Goal: Complete application form: Complete application form

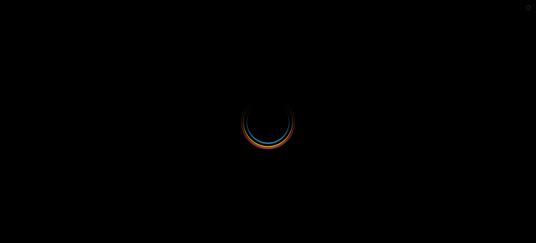
select select
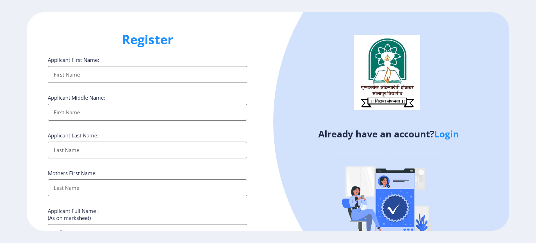
click at [63, 73] on input "Applicant First Name:" at bounding box center [147, 74] width 199 height 17
click at [20, 115] on ngx-register "Register Applicant First Name: Applicant Middle Name: Applicant Last Name: Moth…" at bounding box center [268, 121] width 536 height 219
click at [86, 76] on input "Applicant First Name:" at bounding box center [147, 74] width 199 height 17
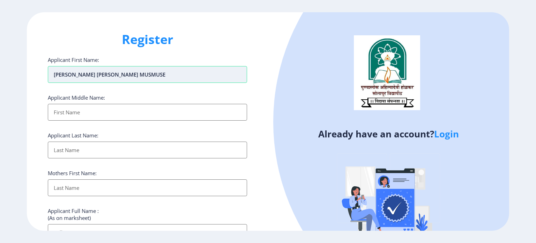
drag, startPoint x: 74, startPoint y: 75, endPoint x: 178, endPoint y: 81, distance: 104.6
click at [178, 81] on input "[PERSON_NAME] [PERSON_NAME] MUSMUSE" at bounding box center [147, 74] width 199 height 17
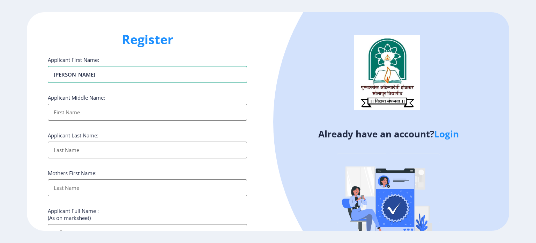
type input "[PERSON_NAME]"
click at [91, 109] on input "Applicant First Name:" at bounding box center [147, 112] width 199 height 17
paste input "NAGNATH MUSMUSE"
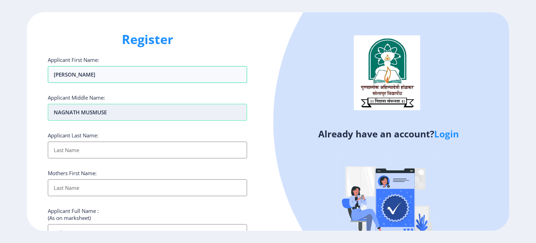
drag, startPoint x: 81, startPoint y: 114, endPoint x: 160, endPoint y: 112, distance: 79.3
click at [160, 112] on input "NAGNATH MUSMUSE" at bounding box center [147, 112] width 199 height 17
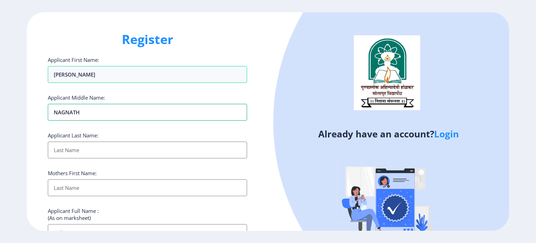
type input "NAGNATH"
click at [75, 144] on input "Applicant First Name:" at bounding box center [147, 149] width 199 height 17
paste input "MUSMUSE"
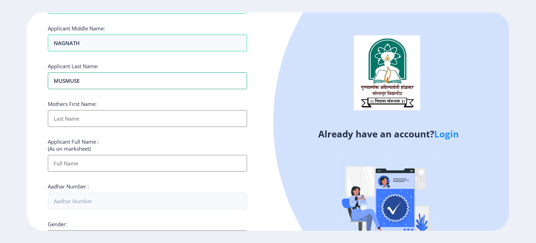
scroll to position [70, 0]
type input "MUSMUSE"
click at [88, 117] on input "Applicant First Name:" at bounding box center [147, 117] width 199 height 17
type input "[PERSON_NAME]"
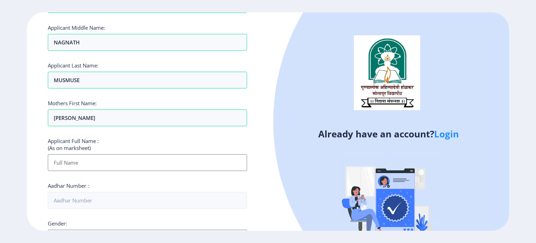
click at [78, 159] on input "Applicant First Name:" at bounding box center [147, 162] width 199 height 17
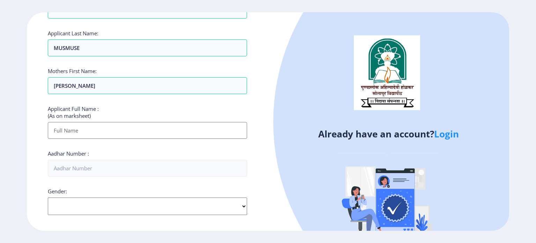
scroll to position [105, 0]
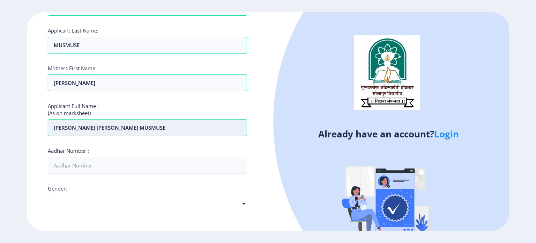
type input "[PERSON_NAME] [PERSON_NAME] MUSMUSE"
type input "2"
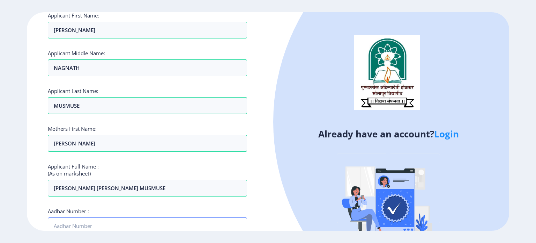
scroll to position [0, 0]
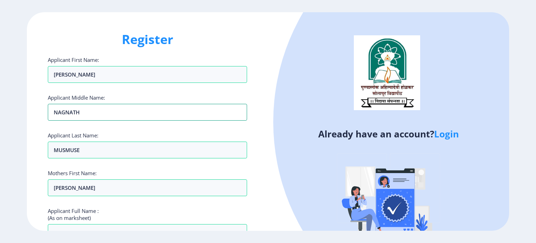
drag, startPoint x: 94, startPoint y: 111, endPoint x: 0, endPoint y: 114, distance: 93.6
click at [0, 114] on ngx-register "Register Applicant First Name: [PERSON_NAME] Applicant Middle Name: [PERSON_NAM…" at bounding box center [268, 121] width 536 height 219
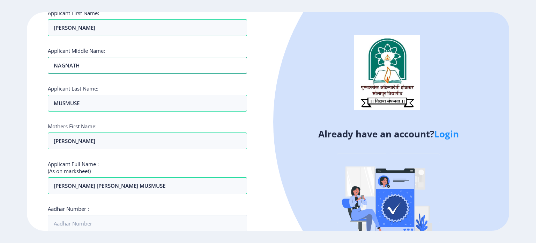
scroll to position [105, 0]
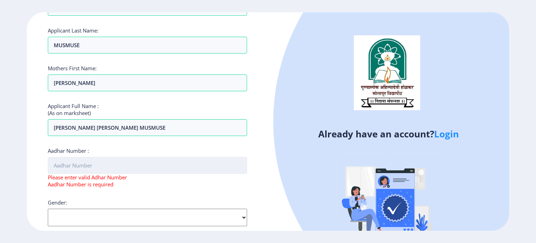
click at [61, 165] on input "Aadhar Number :" at bounding box center [147, 165] width 199 height 17
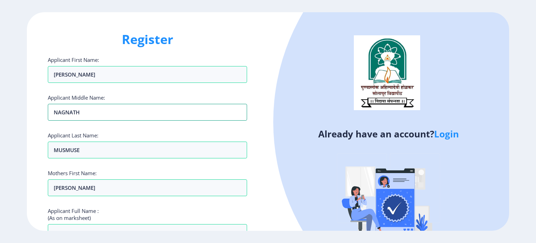
drag, startPoint x: 92, startPoint y: 115, endPoint x: 1, endPoint y: 115, distance: 90.5
click at [0, 115] on ngx-register "Register Applicant First Name: [PERSON_NAME] Applicant Middle Name: [PERSON_NAM…" at bounding box center [268, 121] width 536 height 219
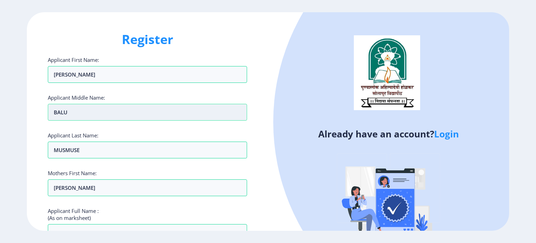
type input "BALU"
type input "PADADUNE"
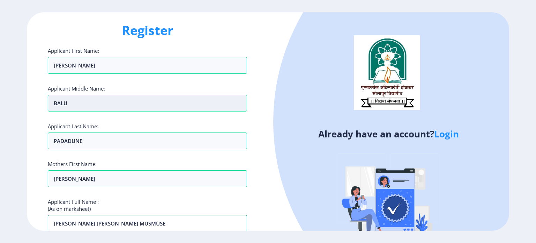
scroll to position [44, 0]
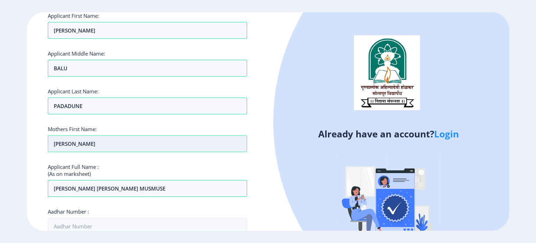
click at [86, 142] on input "[PERSON_NAME]" at bounding box center [147, 143] width 199 height 17
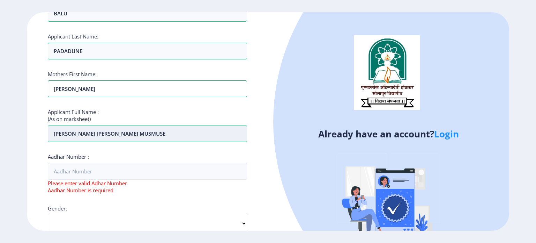
scroll to position [114, 0]
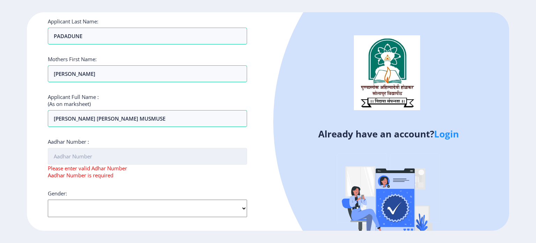
click at [105, 156] on input "Aadhar Number :" at bounding box center [147, 156] width 199 height 17
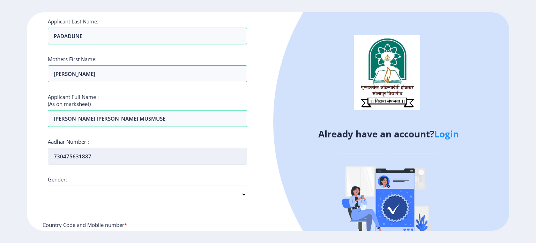
type input "730475631887"
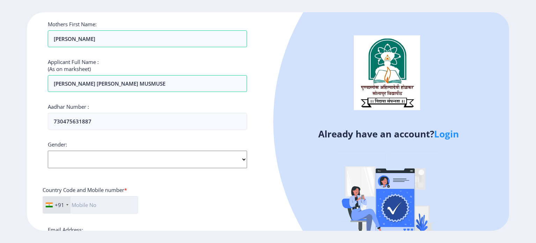
scroll to position [184, 0]
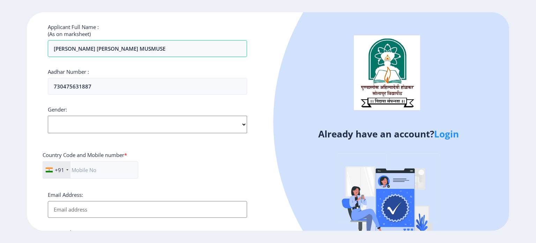
click at [74, 124] on select "Select Gender [DEMOGRAPHIC_DATA] [DEMOGRAPHIC_DATA] Other" at bounding box center [147, 124] width 199 height 17
select select "[DEMOGRAPHIC_DATA]"
click at [48, 116] on select "Select Gender [DEMOGRAPHIC_DATA] [DEMOGRAPHIC_DATA] Other" at bounding box center [147, 124] width 199 height 17
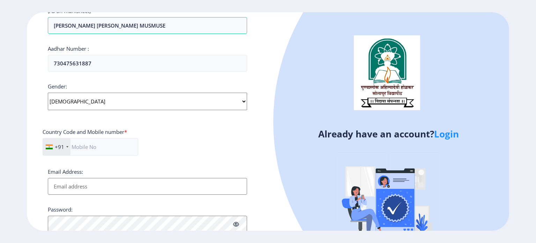
scroll to position [219, 0]
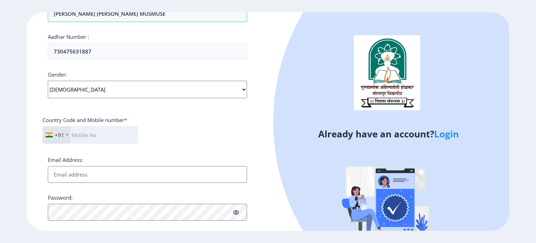
click at [93, 134] on input "text" at bounding box center [91, 134] width 96 height 17
type input "7757850300"
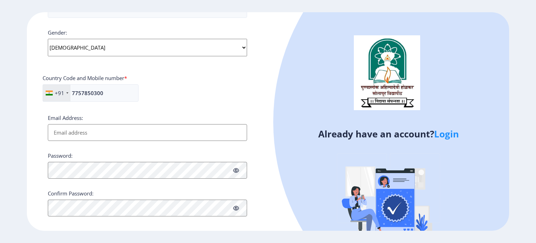
scroll to position [266, 0]
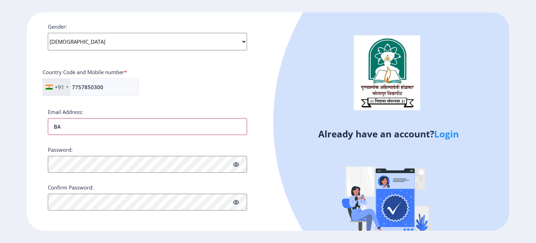
type input "B"
type input "s"
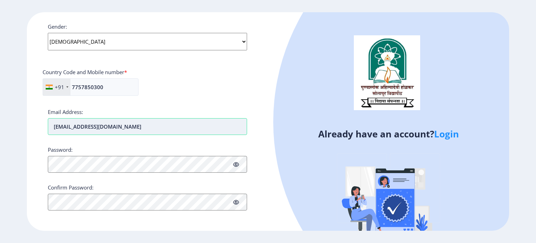
click at [96, 125] on input "[EMAIL_ADDRESS][DOMAIN_NAME]" at bounding box center [147, 126] width 199 height 17
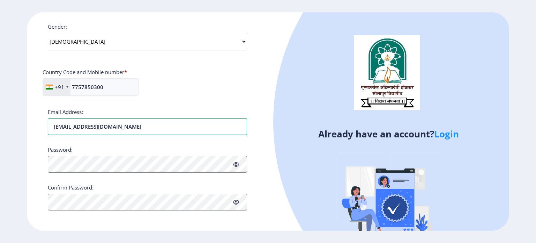
type input "[EMAIL_ADDRESS][DOMAIN_NAME]"
click at [94, 140] on div "Applicant First Name: [PERSON_NAME] Applicant Middle Name: [PERSON_NAME] Applic…" at bounding box center [147, 0] width 199 height 421
drag, startPoint x: 20, startPoint y: 151, endPoint x: 39, endPoint y: 158, distance: 20.4
click at [20, 151] on ngx-register "Register Applicant First Name: [PERSON_NAME] Applicant Middle Name: [PERSON_NAM…" at bounding box center [268, 121] width 536 height 219
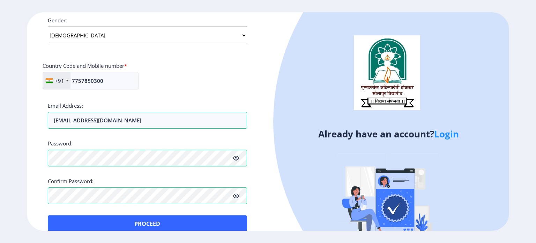
click at [234, 194] on icon at bounding box center [236, 195] width 6 height 5
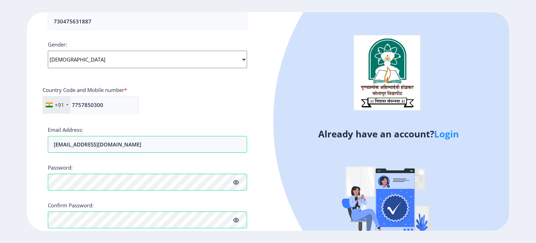
scroll to position [283, 0]
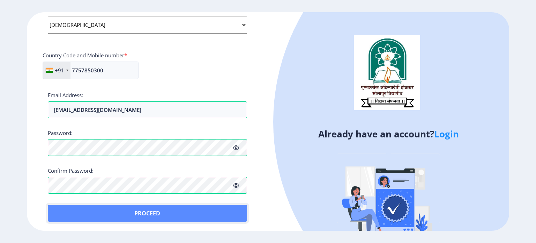
click at [148, 213] on button "Proceed" at bounding box center [147, 213] width 199 height 17
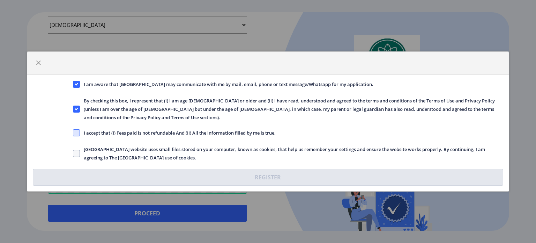
click at [75, 129] on span at bounding box center [76, 132] width 7 height 7
click at [73, 133] on input "I accept that (I) Fees paid is not refundable And (II) All the information fill…" at bounding box center [73, 133] width 0 height 0
checkbox input "true"
click at [75, 150] on span at bounding box center [76, 153] width 7 height 7
click at [73, 153] on input "[GEOGRAPHIC_DATA] website uses small files stored on your computer, known as co…" at bounding box center [73, 153] width 0 height 0
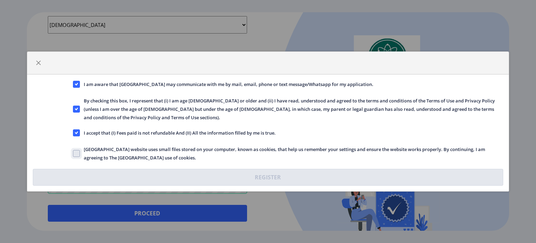
checkbox input "true"
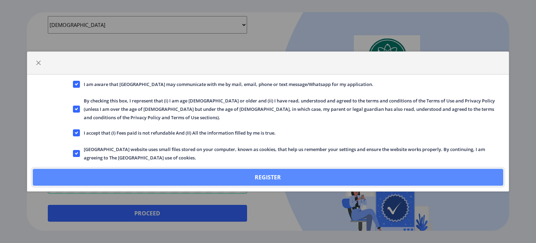
click at [271, 171] on button "Register" at bounding box center [268, 177] width 471 height 17
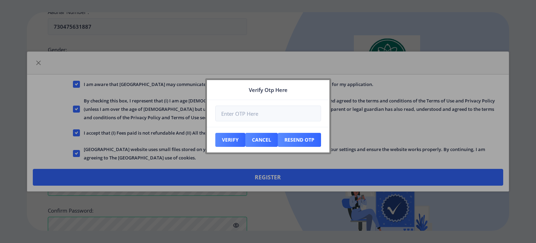
scroll to position [323, 0]
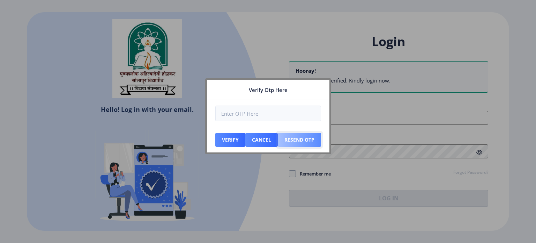
click at [298, 141] on button "Resend Otp" at bounding box center [299, 140] width 43 height 14
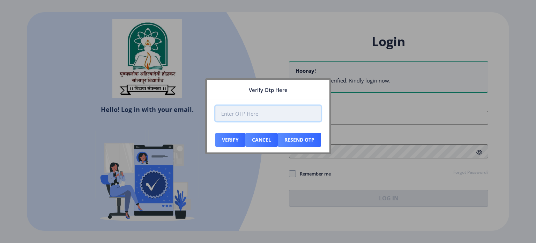
drag, startPoint x: 254, startPoint y: 113, endPoint x: 257, endPoint y: 110, distance: 4.0
click at [254, 113] on input "number" at bounding box center [269, 113] width 106 height 16
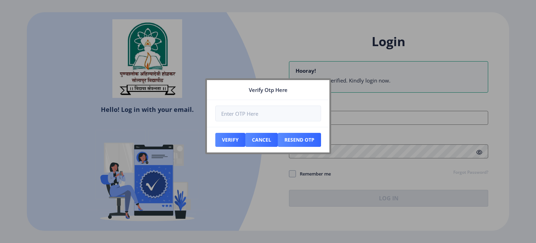
drag, startPoint x: 275, startPoint y: 88, endPoint x: 190, endPoint y: 105, distance: 86.6
click at [183, 105] on div "Verify Otp Here Verify Cancel Resend Otp" at bounding box center [268, 121] width 536 height 243
click at [277, 93] on nb-card-header "Verify Otp Here" at bounding box center [268, 90] width 123 height 20
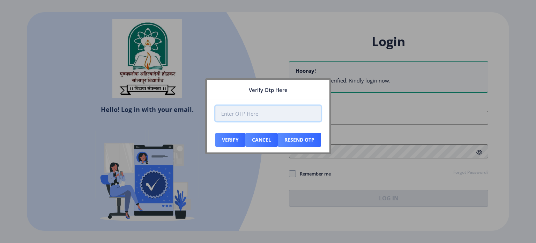
click at [245, 112] on input "number" at bounding box center [269, 113] width 106 height 16
type input "586793"
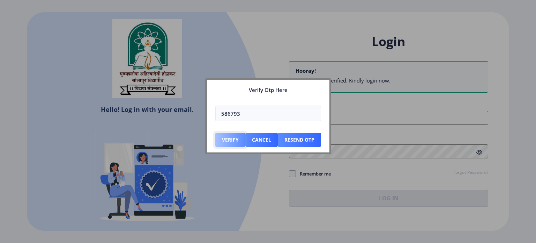
click at [228, 142] on button "Verify" at bounding box center [231, 140] width 30 height 14
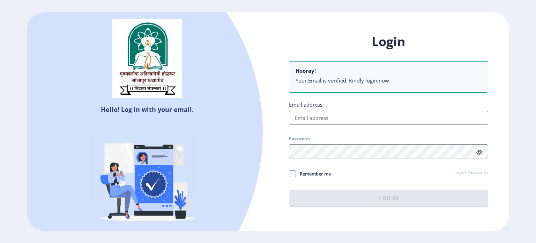
click at [321, 115] on input "Email address:" at bounding box center [388, 118] width 199 height 14
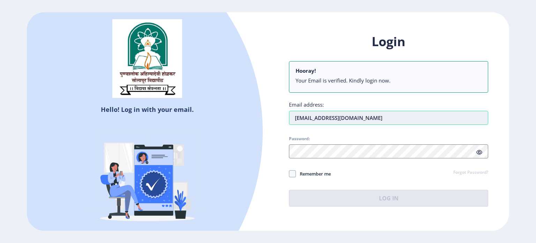
type input "[EMAIL_ADDRESS][DOMAIN_NAME]"
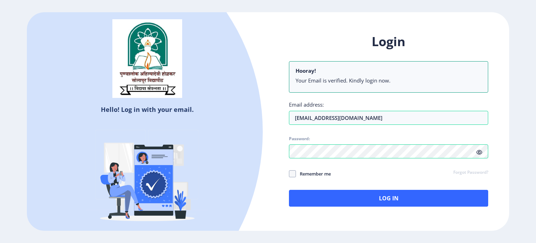
click at [481, 152] on icon at bounding box center [480, 151] width 6 height 5
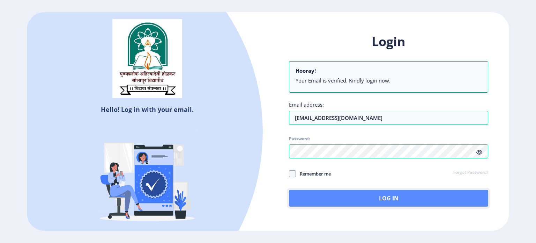
click at [395, 196] on button "Log In" at bounding box center [388, 198] width 199 height 17
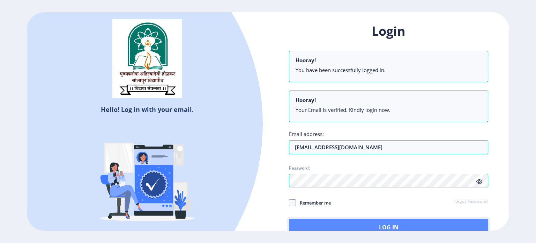
click at [385, 226] on button "Log In" at bounding box center [388, 227] width 199 height 17
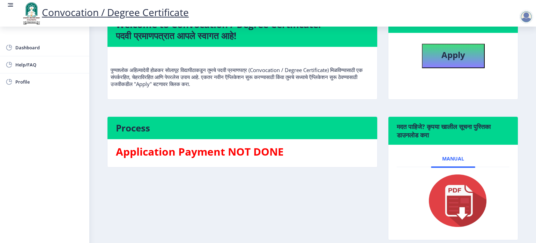
scroll to position [35, 0]
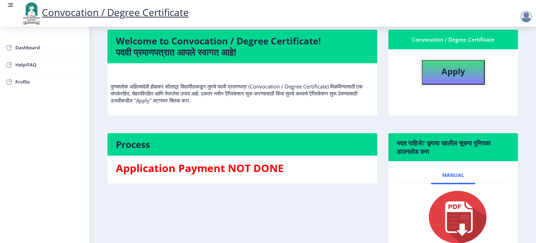
click at [437, 85] on button "Apply" at bounding box center [453, 72] width 63 height 24
select select
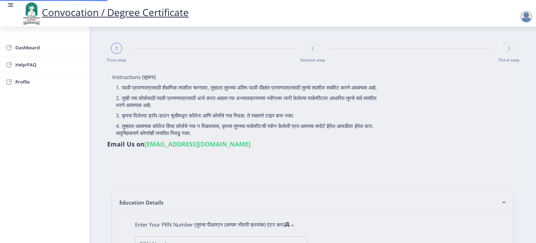
type input "[PERSON_NAME] [PERSON_NAME] MUSMUSE"
type input "[PERSON_NAME]"
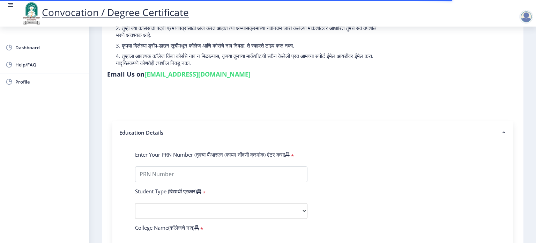
scroll to position [105, 0]
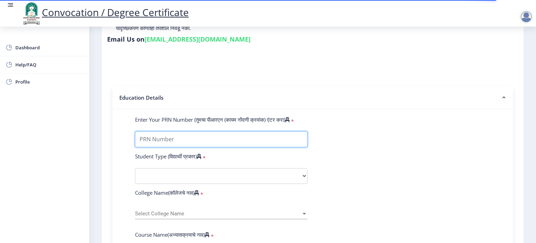
click at [165, 136] on input "Enter Your PRN Number (तुमचा पीआरएन (कायम नोंदणी क्रमांक) एंटर करा)" at bounding box center [221, 139] width 173 height 16
type input "2016032500123934"
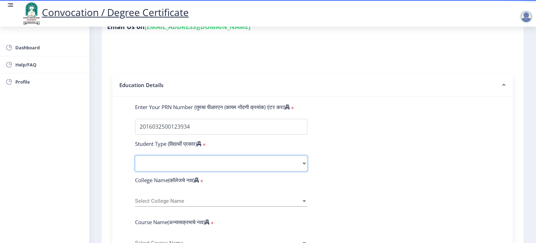
scroll to position [140, 0]
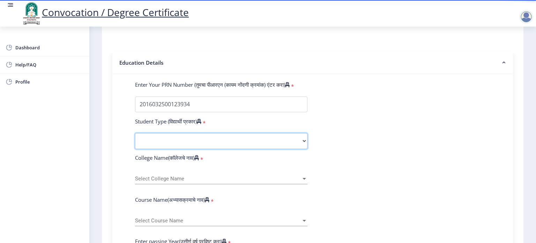
click at [211, 133] on select "Select Student Type Regular External" at bounding box center [221, 141] width 173 height 16
select select "Regular"
click at [135, 133] on select "Select Student Type Regular External" at bounding box center [221, 141] width 173 height 16
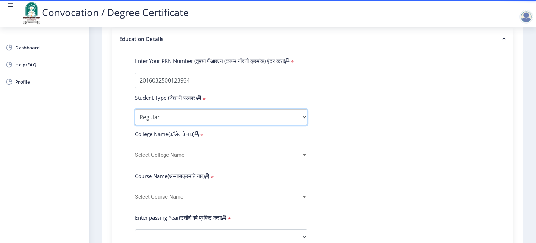
scroll to position [175, 0]
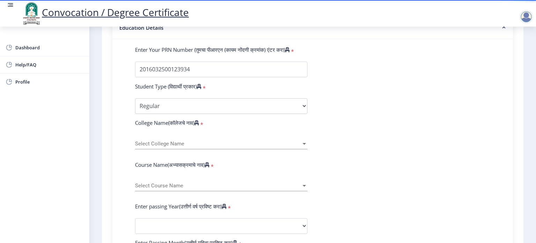
click at [177, 141] on span "Select College Name" at bounding box center [218, 144] width 166 height 6
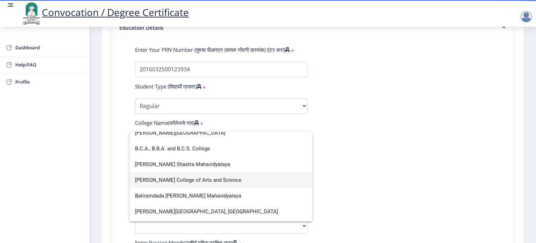
scroll to position [105, 0]
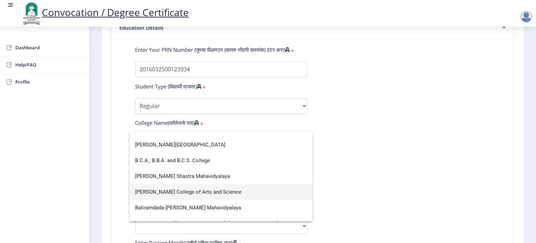
click at [213, 190] on span "[PERSON_NAME] College of Arts and Science" at bounding box center [221, 192] width 172 height 16
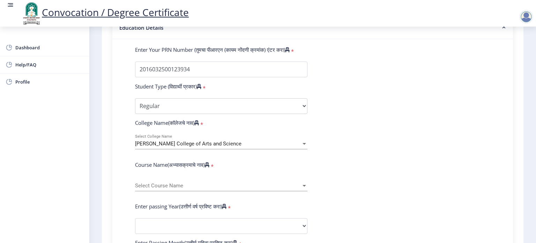
scroll to position [210, 0]
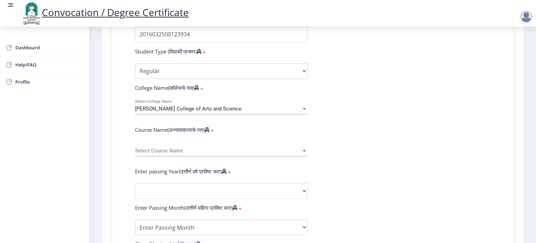
click at [163, 148] on span "Select Course Name" at bounding box center [218, 151] width 166 height 6
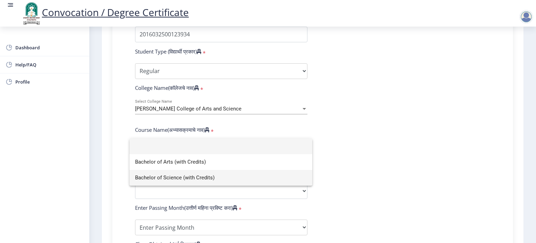
click at [216, 178] on span "Bachelor of Science (with Credits)" at bounding box center [221, 178] width 172 height 16
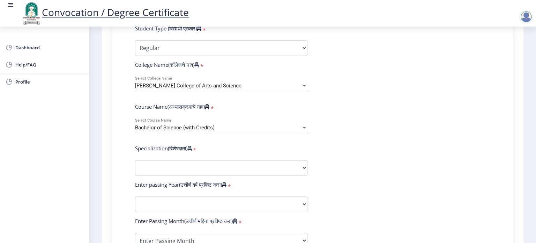
scroll to position [244, 0]
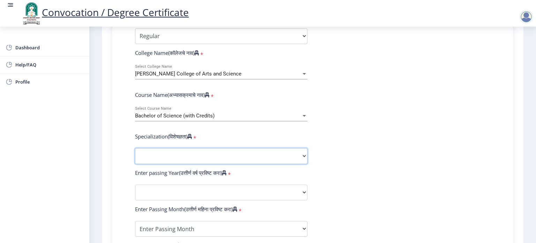
click at [163, 152] on select "Specialization Botany Chemistry Computer Science Electronics Geology Mathematic…" at bounding box center [221, 156] width 173 height 16
click at [173, 153] on select "Specialization Botany Chemistry Computer Science Electronics Geology Mathematic…" at bounding box center [221, 156] width 173 height 16
select select "Chemistry"
click at [135, 148] on select "Specialization Botany Chemistry Computer Science Electronics Geology Mathematic…" at bounding box center [221, 156] width 173 height 16
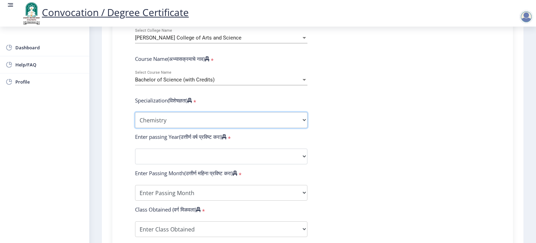
scroll to position [314, 0]
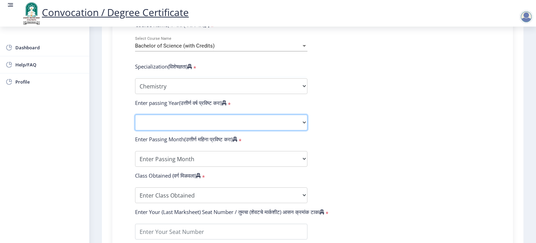
click at [189, 121] on select "2025 2024 2023 2022 2021 2020 2019 2018 2017 2016 2015 2014 2013 2012 2011 2010…" at bounding box center [221, 123] width 173 height 16
click at [181, 120] on select "2025 2024 2023 2022 2021 2020 2019 2018 2017 2016 2015 2014 2013 2012 2011 2010…" at bounding box center [221, 123] width 173 height 16
select select "2019"
click at [135, 115] on select "2025 2024 2023 2022 2021 2020 2019 2018 2017 2016 2015 2014 2013 2012 2011 2010…" at bounding box center [221, 123] width 173 height 16
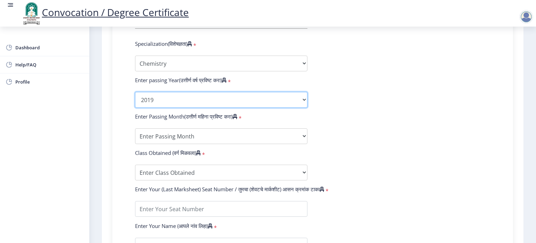
scroll to position [349, 0]
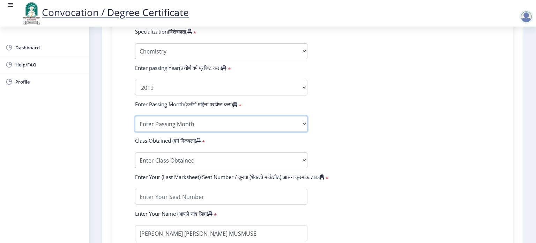
click at [195, 118] on select "Enter Passing Month March April May October November December" at bounding box center [221, 124] width 173 height 16
click at [206, 120] on select "Enter Passing Month March April May October November December" at bounding box center [221, 124] width 173 height 16
select select "May"
click at [135, 116] on select "Enter Passing Month March April May October November December" at bounding box center [221, 124] width 173 height 16
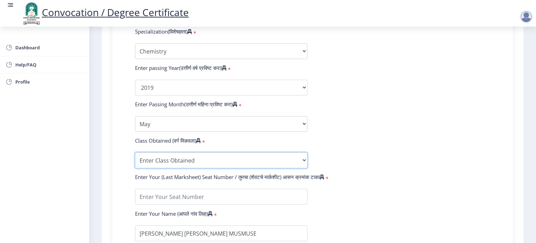
click at [198, 157] on select "Enter Class Obtained FIRST CLASS WITH DISTINCTION FIRST CLASS HIGHER SECOND CLA…" at bounding box center [221, 160] width 173 height 16
click at [179, 153] on select "Enter Class Obtained FIRST CLASS WITH DISTINCTION FIRST CLASS HIGHER SECOND CLA…" at bounding box center [221, 160] width 173 height 16
select select "Grade A+"
click at [135, 152] on select "Enter Class Obtained FIRST CLASS WITH DISTINCTION FIRST CLASS HIGHER SECOND CLA…" at bounding box center [221, 160] width 173 height 16
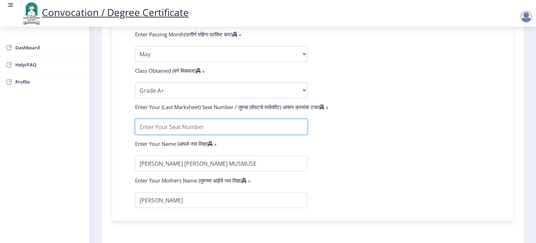
click at [219, 123] on input "textarea" at bounding box center [221, 127] width 173 height 16
type input "820068"
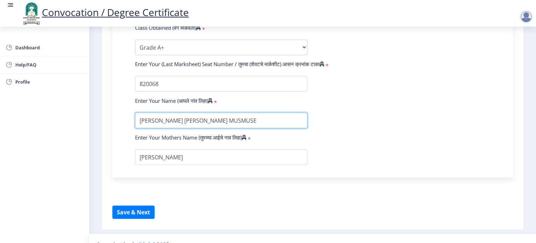
scroll to position [469, 0]
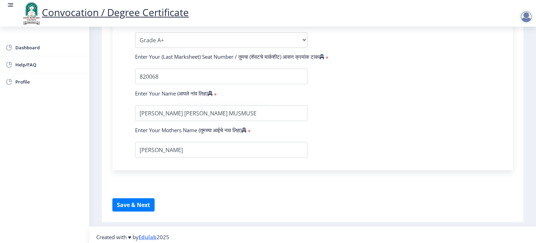
click at [213, 91] on icon at bounding box center [210, 93] width 5 height 5
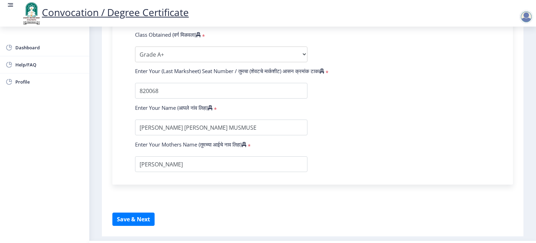
scroll to position [467, 0]
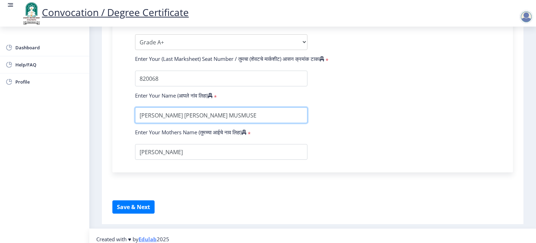
drag, startPoint x: 231, startPoint y: 113, endPoint x: 67, endPoint y: 111, distance: 163.8
type input "m"
type input "MUSMUSE [PERSON_NAME] [PERSON_NAME]"
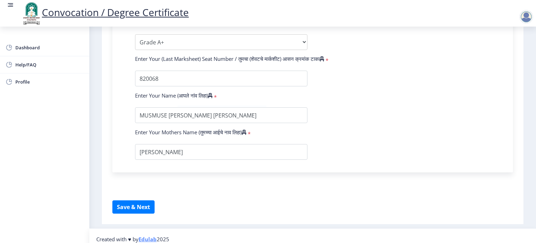
click at [139, 202] on button "Save & Next" at bounding box center [133, 206] width 42 height 13
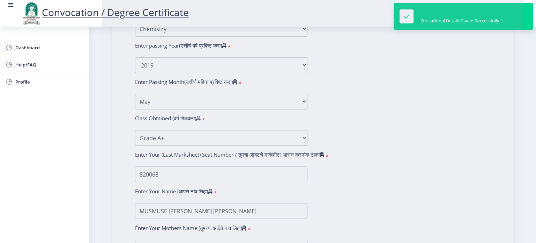
scroll to position [293, 0]
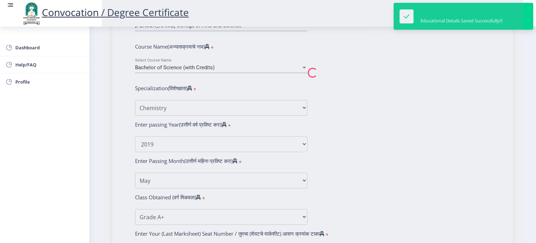
select select
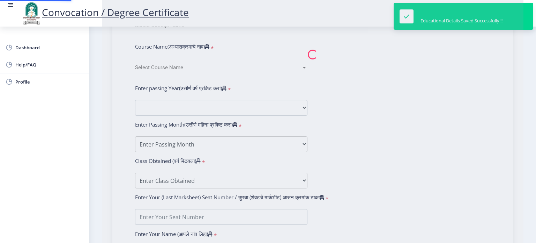
type input "[PERSON_NAME] [PERSON_NAME] MUSMUSE"
type input "[PERSON_NAME]"
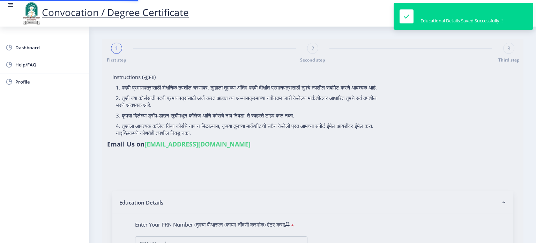
type input "2016032500123934"
select select "Regular"
select select "2019"
select select "May"
select select "Grade A+"
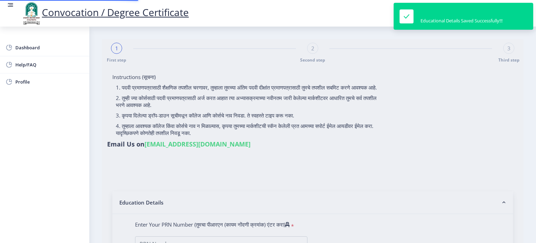
type input "820068"
type input "MUSMUSE [PERSON_NAME] [PERSON_NAME]"
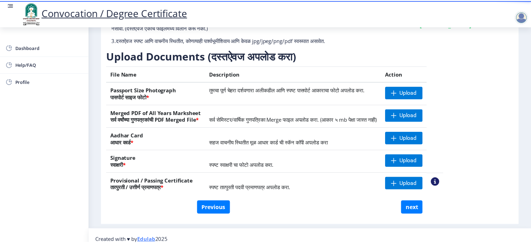
scroll to position [88, 0]
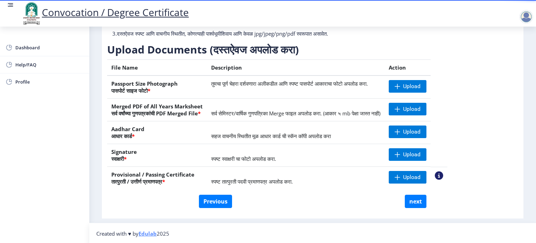
drag, startPoint x: 136, startPoint y: 87, endPoint x: 176, endPoint y: 87, distance: 40.2
click at [176, 87] on th "Passport Size Photograph पासपोर्ट साइज फोटो *" at bounding box center [157, 86] width 100 height 23
click at [215, 88] on td "तुमचा पूर्ण चेहरा दर्शवणारा अलीकडील आणि स्पष्ट पासपोर्ट आकाराचा फोटो अपलोड करा." at bounding box center [296, 86] width 178 height 23
drag, startPoint x: 134, startPoint y: 114, endPoint x: 196, endPoint y: 111, distance: 61.2
click at [196, 111] on th "Merged PDF of All Years Marksheet सर्व वर्षांच्या गुणपत्रकांची PDF Merged File *" at bounding box center [157, 109] width 100 height 23
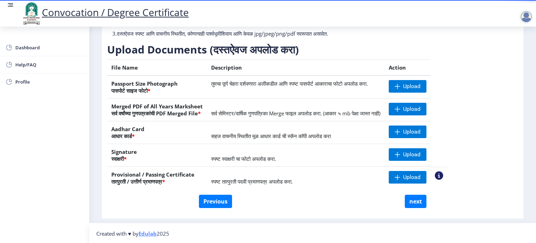
click at [287, 206] on div "Previous next" at bounding box center [312, 201] width 401 height 13
click at [444, 175] on nb-action at bounding box center [439, 175] width 8 height 8
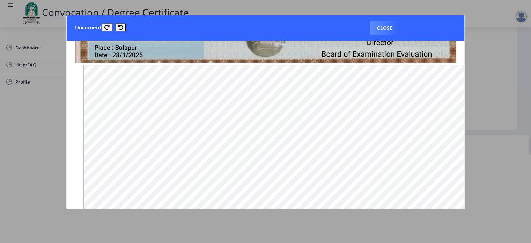
scroll to position [279, 0]
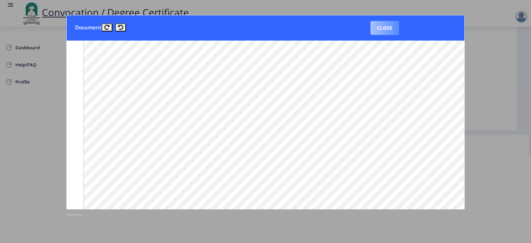
click at [386, 28] on button "Close" at bounding box center [385, 28] width 29 height 14
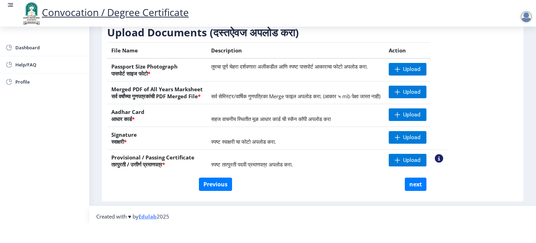
scroll to position [88, 0]
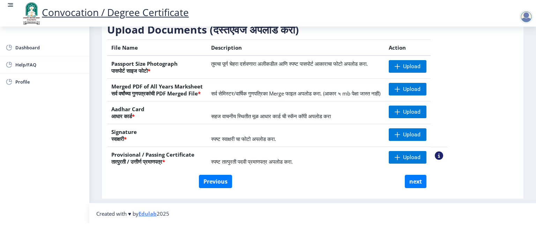
drag, startPoint x: 110, startPoint y: 153, endPoint x: 195, endPoint y: 158, distance: 84.3
click at [194, 156] on th "Provisional / Passing Certificate तात्पुरती / उत्तीर्ण प्रमाणपत्र *" at bounding box center [157, 158] width 100 height 23
copy th "Provisional / Passing Certificate"
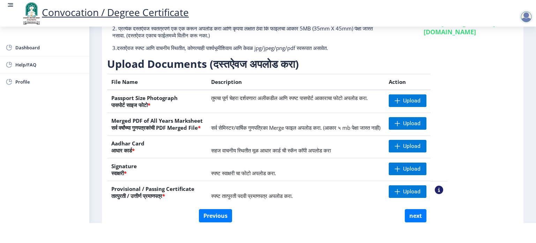
scroll to position [0, 0]
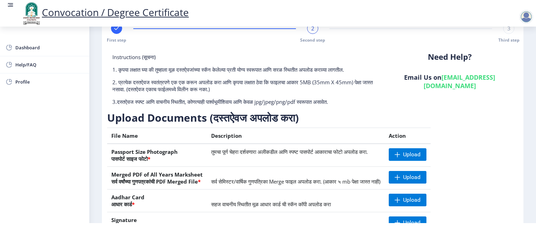
click at [10, 5] on rect at bounding box center [11, 5] width 4 height 1
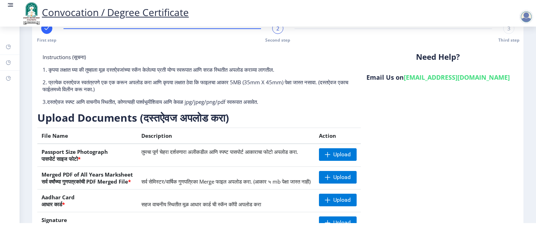
click at [9, 5] on rect at bounding box center [11, 5] width 4 height 1
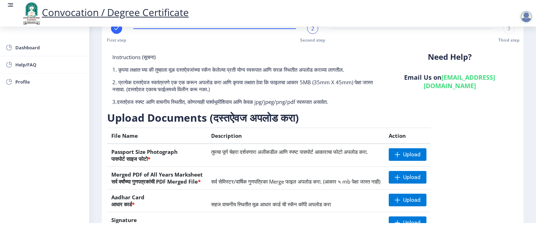
click at [9, 5] on rect at bounding box center [11, 5] width 4 height 1
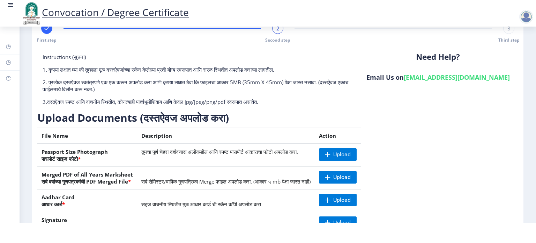
click at [9, 5] on rect at bounding box center [11, 5] width 4 height 1
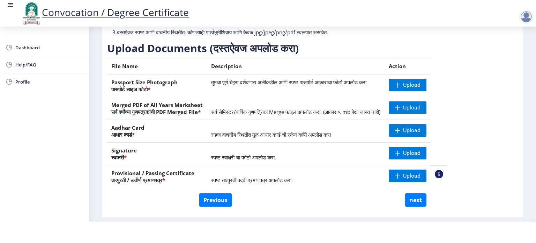
scroll to position [70, 0]
click at [421, 85] on span "Upload" at bounding box center [411, 84] width 17 height 7
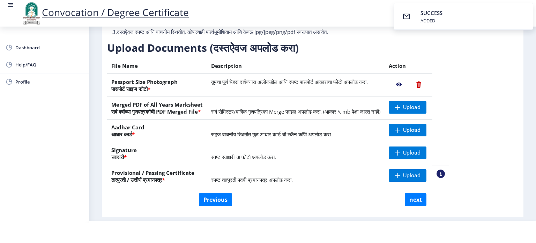
click at [409, 83] on nb-action at bounding box center [399, 84] width 20 height 13
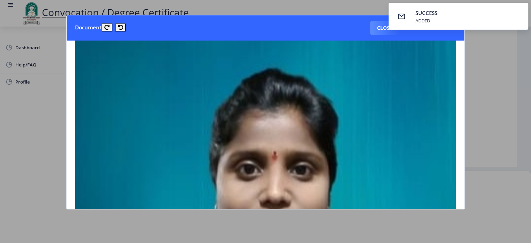
scroll to position [0, 0]
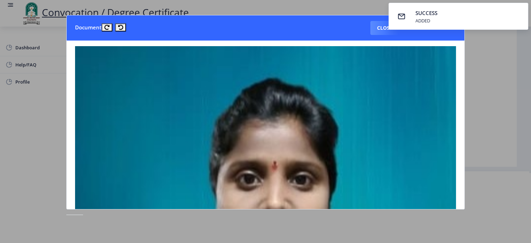
click at [439, 21] on div "ADDED" at bounding box center [427, 20] width 23 height 6
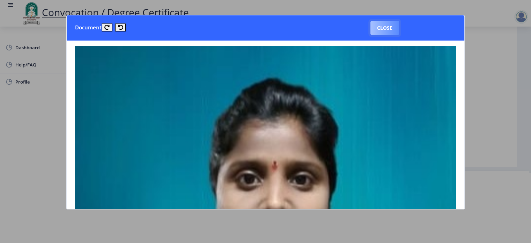
click at [381, 27] on button "Close" at bounding box center [385, 28] width 29 height 14
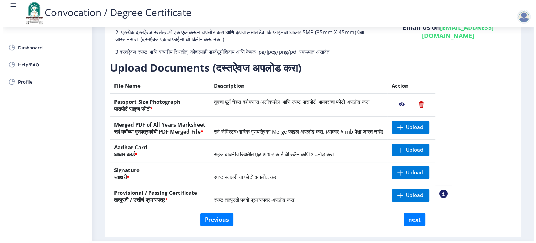
scroll to position [20, 0]
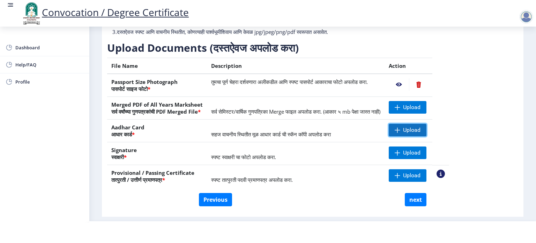
click at [421, 131] on span "Upload" at bounding box center [411, 129] width 17 height 7
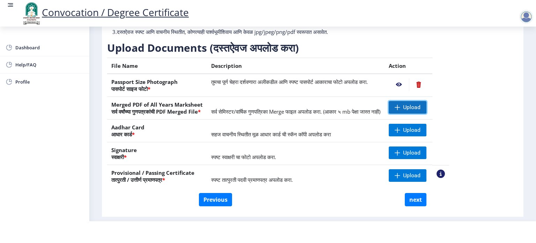
click at [421, 109] on span "Upload" at bounding box center [411, 107] width 17 height 7
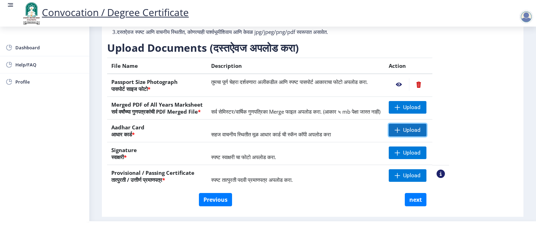
click at [421, 130] on span "Upload" at bounding box center [411, 129] width 17 height 7
click at [501, 111] on div "Instructions (सूचना) 1. कृपया लक्षात घ्या की तुम्हाला मूळ दस्तऐवजांच्या स्कॅन क…" at bounding box center [312, 88] width 411 height 209
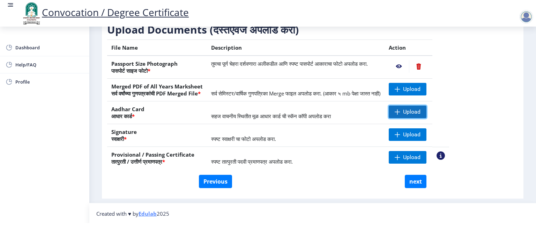
click at [421, 110] on span "Upload" at bounding box center [411, 111] width 17 height 7
click at [409, 112] on nb-action at bounding box center [399, 111] width 20 height 13
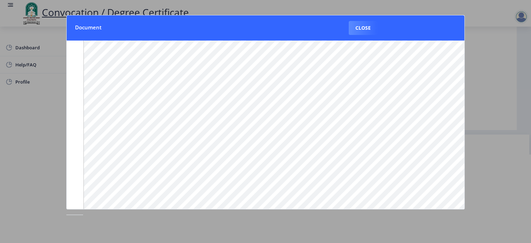
scroll to position [90, 0]
click at [367, 25] on button "Close" at bounding box center [363, 28] width 29 height 14
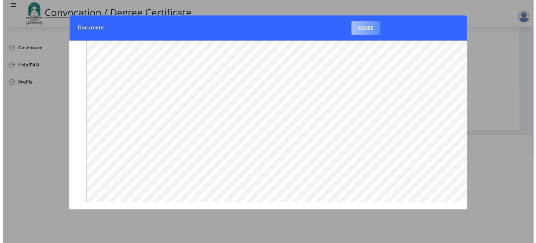
scroll to position [20, 0]
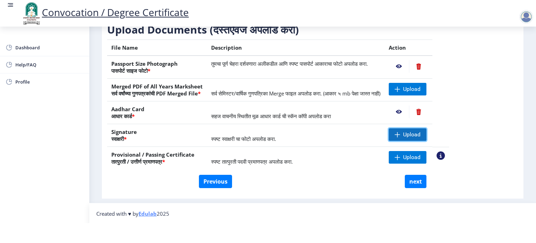
click at [421, 133] on span "Upload" at bounding box center [411, 134] width 17 height 7
click at [487, 132] on div "Instructions (सूचना) 1. कृपया लक्षात घ्या की तुम्हाला मूळ दस्तऐवजांच्या स्कॅन क…" at bounding box center [312, 69] width 411 height 209
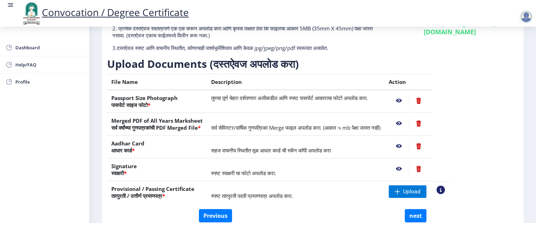
scroll to position [88, 0]
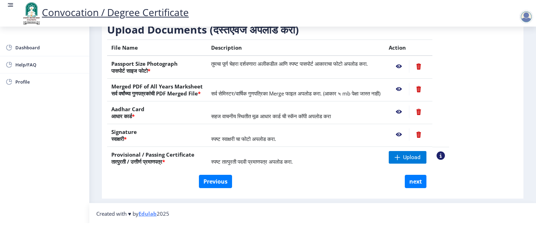
click at [429, 88] on nb-action at bounding box center [418, 89] width 19 height 13
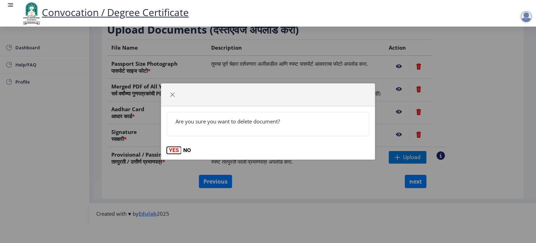
click at [174, 150] on button "YES" at bounding box center [174, 150] width 14 height 7
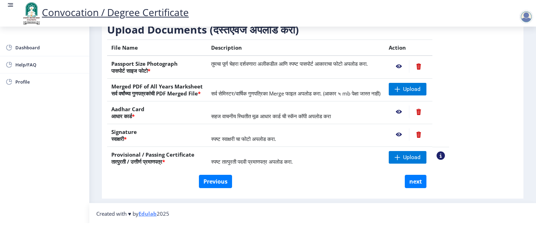
scroll to position [0, 0]
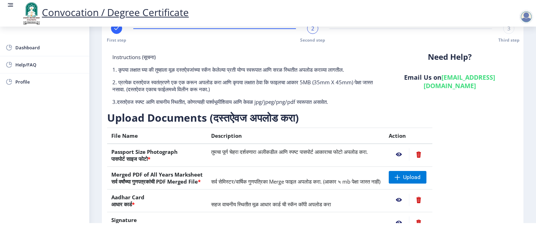
click at [527, 15] on div at bounding box center [527, 17] width 14 height 14
click at [510, 53] on span "Log out" at bounding box center [508, 54] width 45 height 8
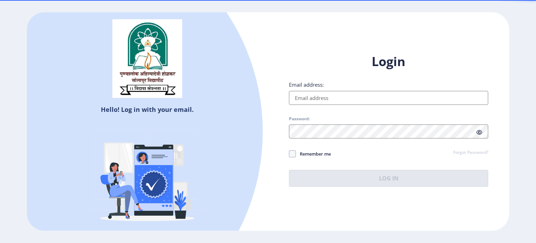
type input "[EMAIL_ADDRESS][DOMAIN_NAME]"
